Goal: Information Seeking & Learning: Learn about a topic

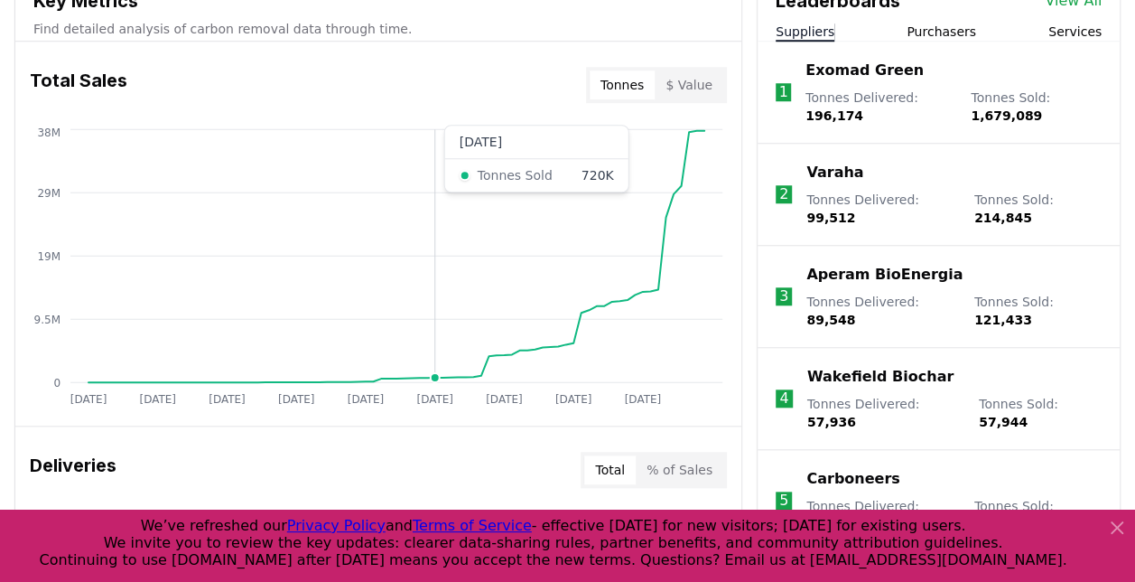
scroll to position [722, 0]
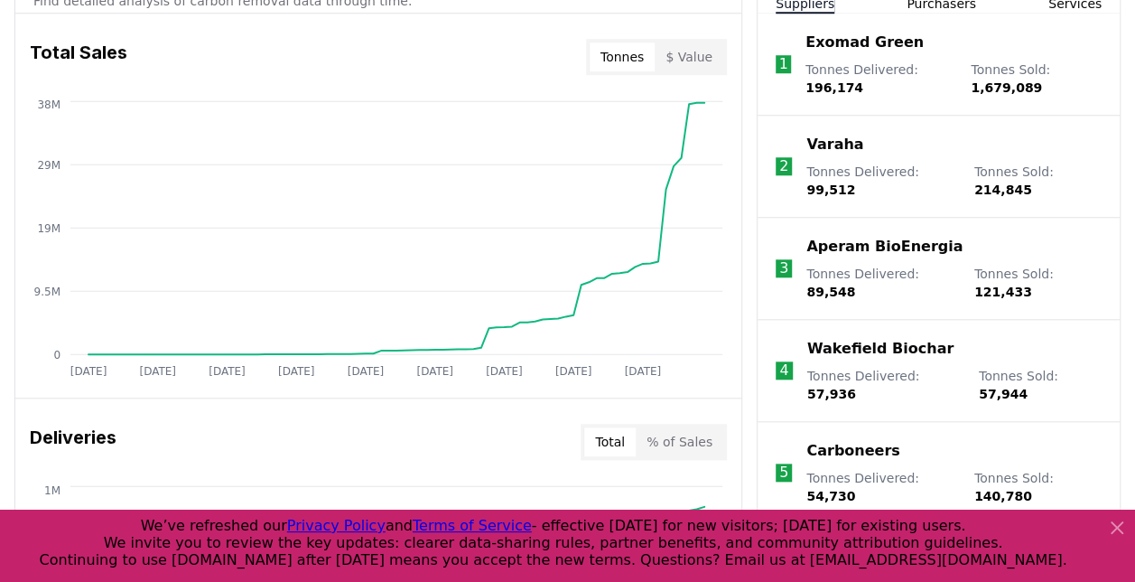
click at [696, 54] on button "$ Value" at bounding box center [689, 56] width 69 height 29
click at [625, 58] on button "Tonnes" at bounding box center [622, 56] width 65 height 29
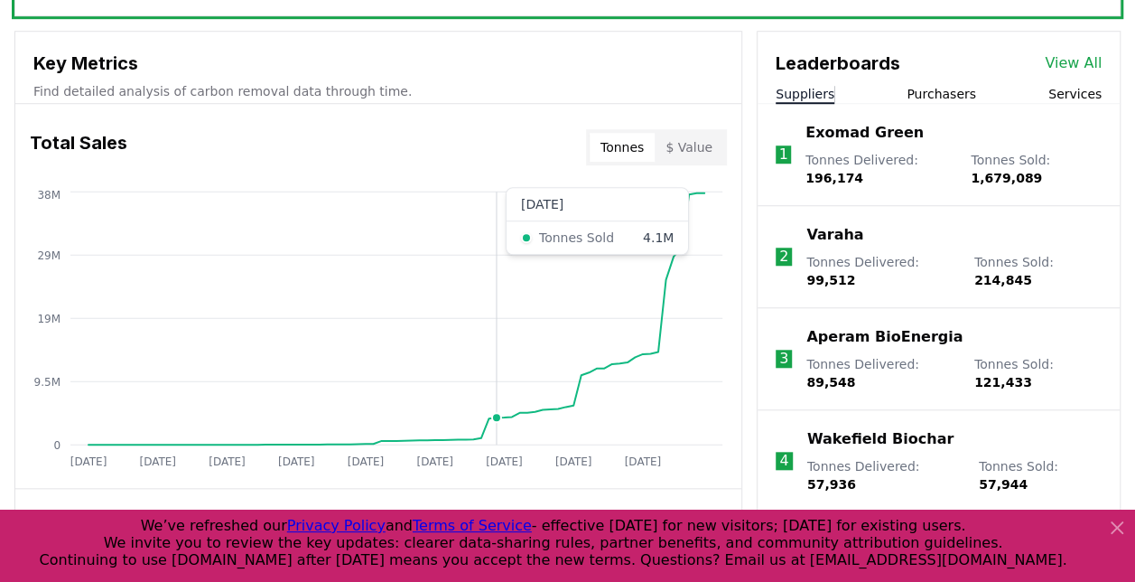
scroll to position [1084, 0]
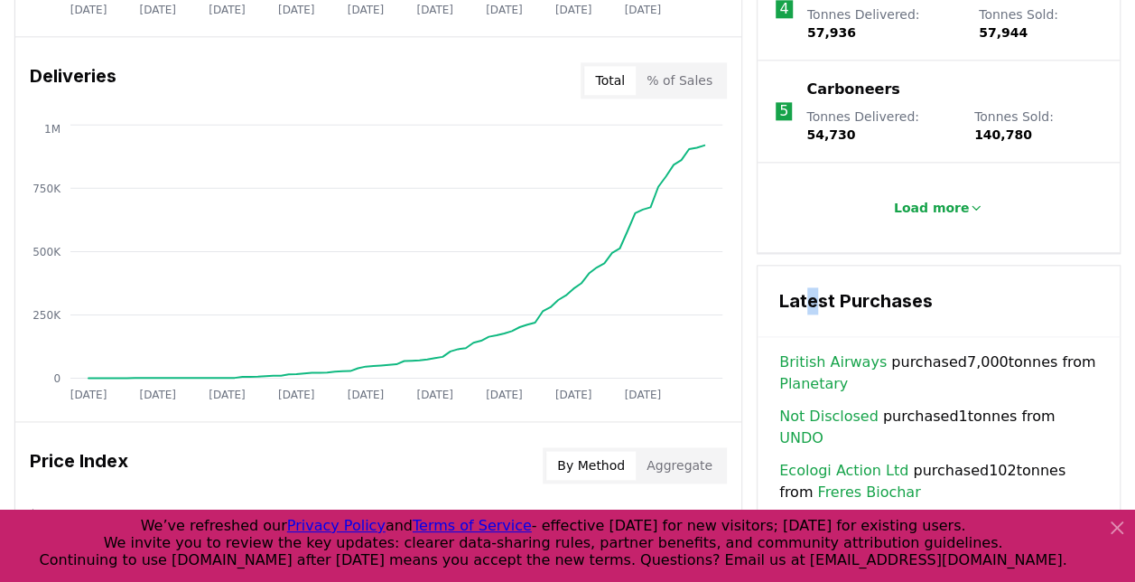
drag, startPoint x: 805, startPoint y: 244, endPoint x: 818, endPoint y: 247, distance: 14.0
click at [818, 287] on h3 "Latest Purchases" at bounding box center [938, 300] width 319 height 27
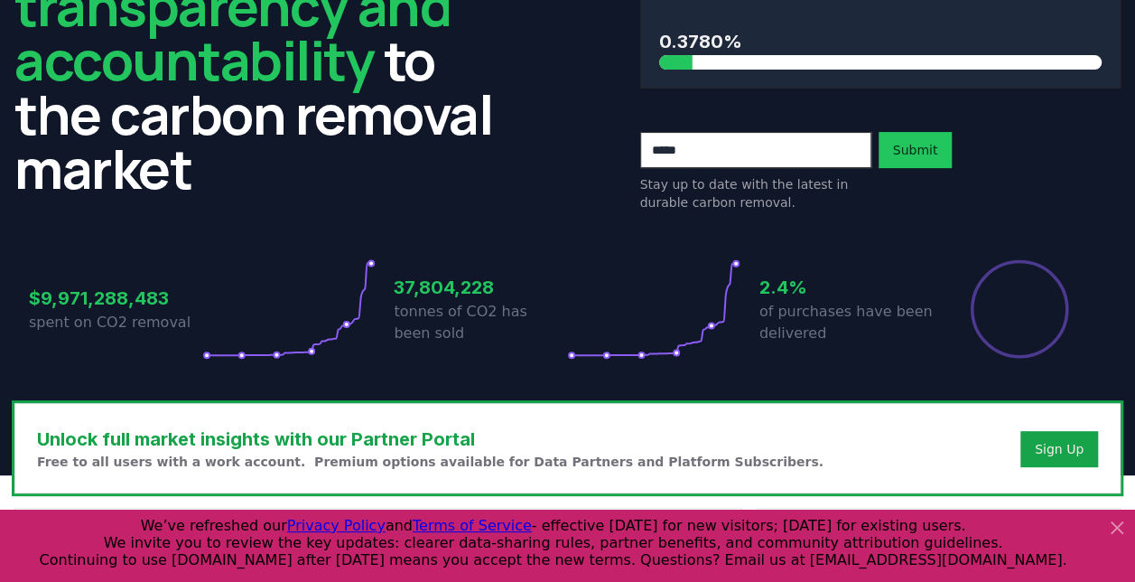
scroll to position [517, 0]
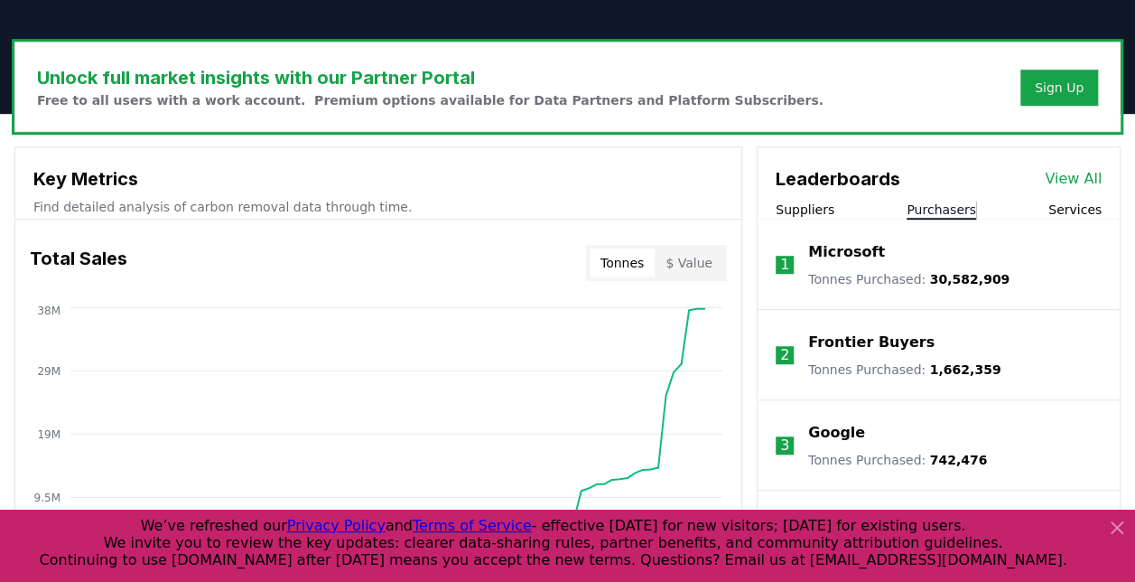
click at [932, 200] on button "Purchasers" at bounding box center [942, 209] width 70 height 18
click at [1071, 206] on button "Services" at bounding box center [1074, 209] width 53 height 18
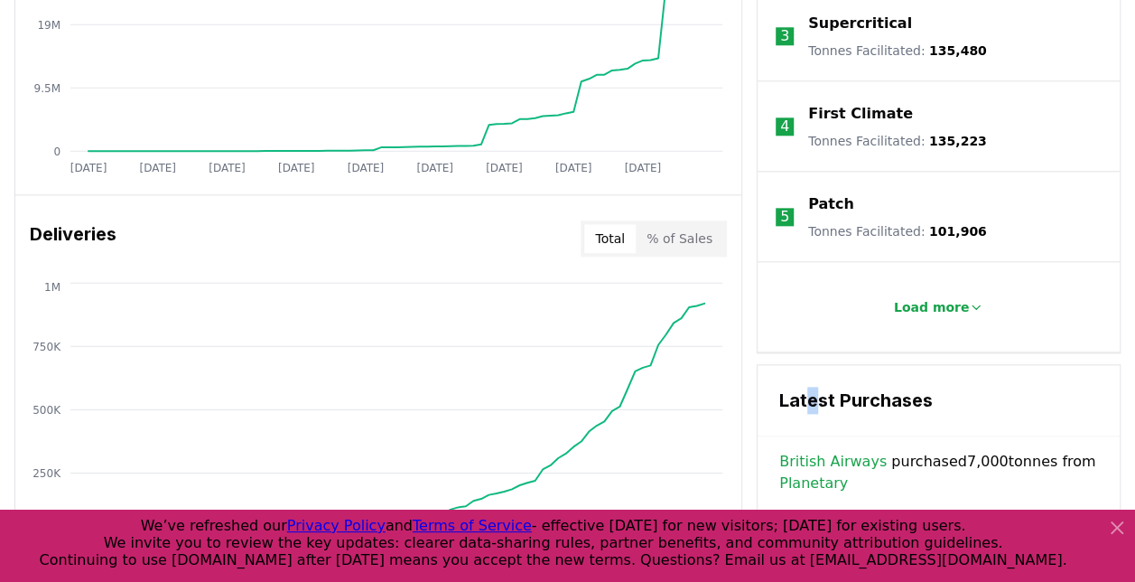
scroll to position [1149, 0]
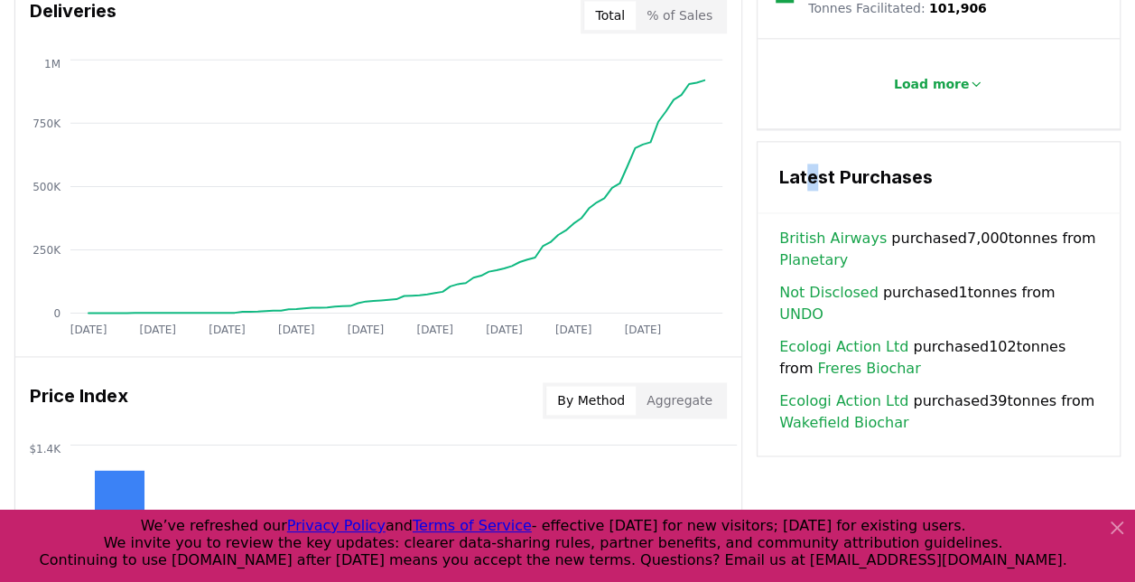
drag, startPoint x: 922, startPoint y: 234, endPoint x: 948, endPoint y: 237, distance: 26.4
click at [948, 237] on span "British Airways purchased 7,000 tonnes from Planetary" at bounding box center [938, 249] width 319 height 43
click at [946, 238] on span "British Airways purchased 7,000 tonnes from Planetary" at bounding box center [938, 249] width 319 height 43
drag, startPoint x: 881, startPoint y: 291, endPoint x: 948, endPoint y: 282, distance: 67.4
click at [948, 282] on span "Not Disclosed purchased 1 tonnes from UNDO" at bounding box center [938, 303] width 319 height 43
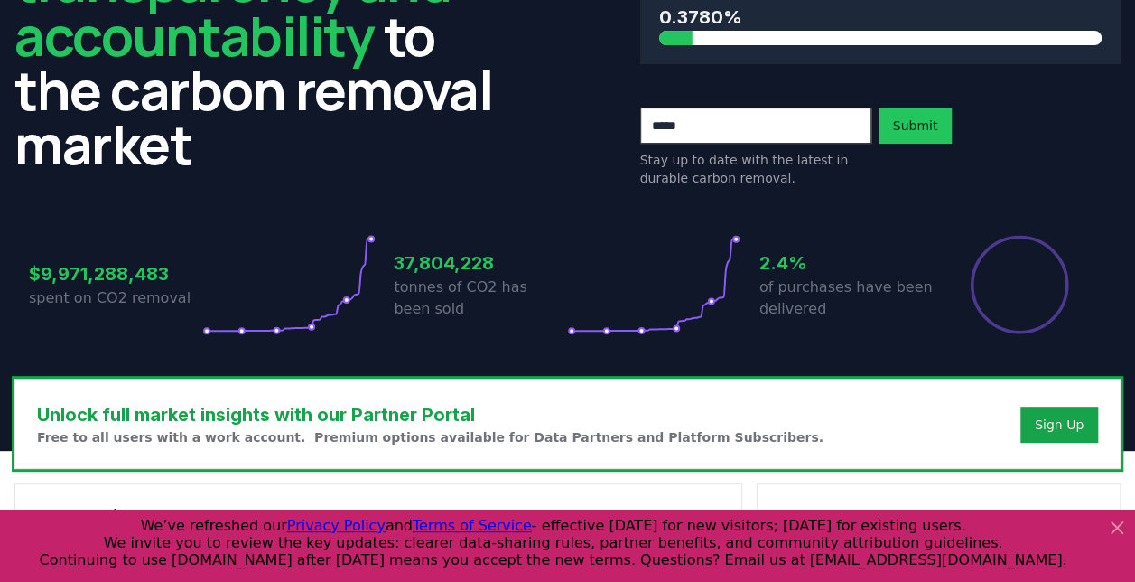
scroll to position [181, 0]
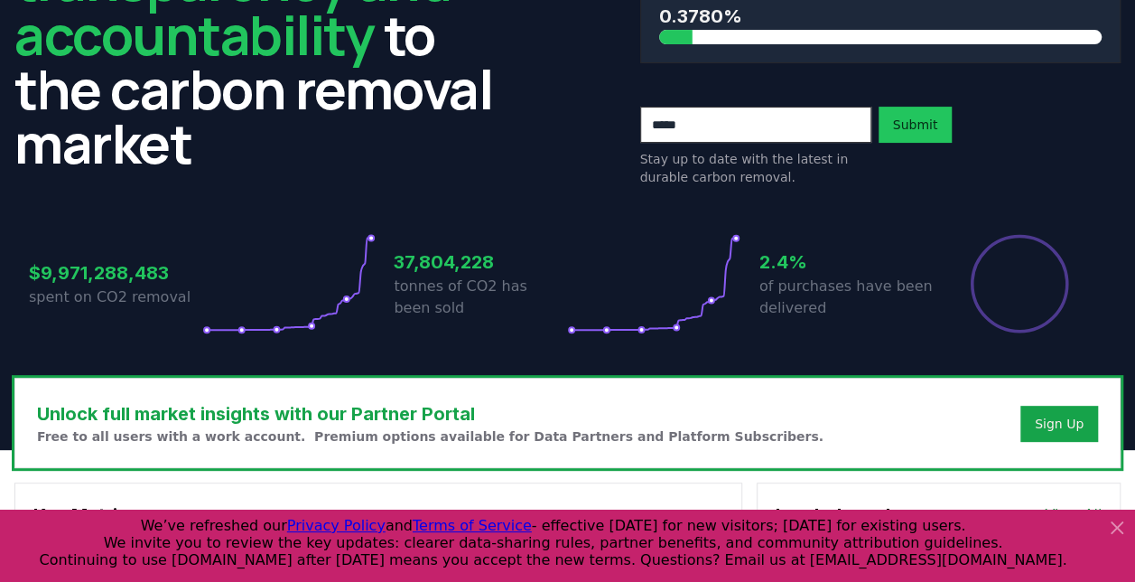
drag, startPoint x: 1112, startPoint y: 527, endPoint x: 1041, endPoint y: 535, distance: 70.8
click at [1107, 529] on icon at bounding box center [1117, 528] width 22 height 22
